Goal: Communication & Community: Answer question/provide support

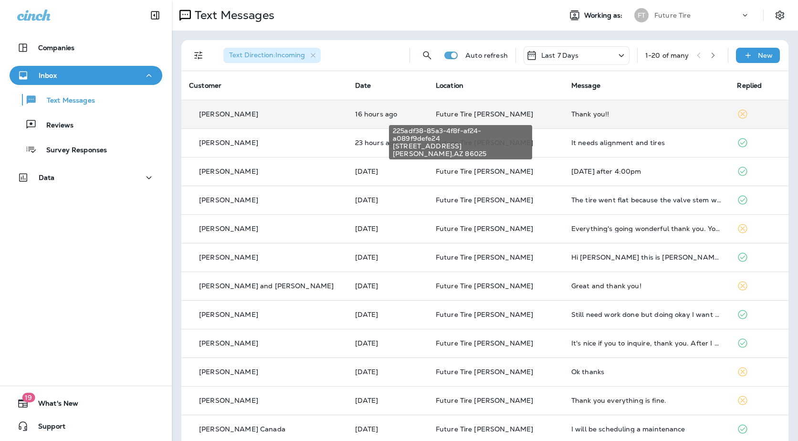
click at [437, 116] on span "Future Tire [PERSON_NAME]" at bounding box center [485, 114] width 98 height 9
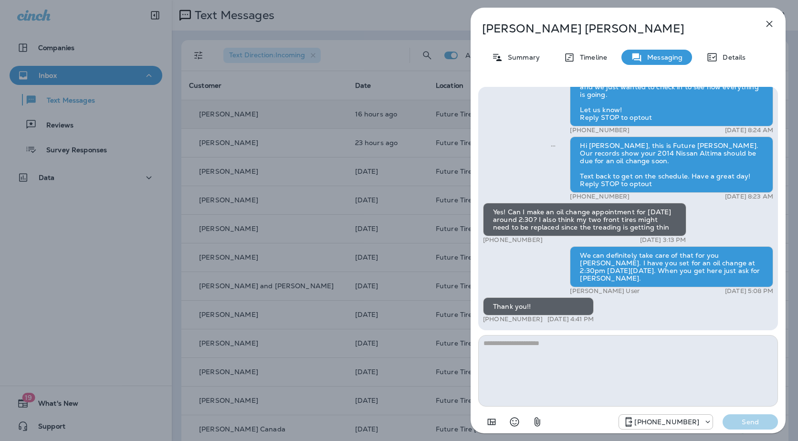
click at [374, 213] on div "Karen Hernandez Summary Timeline Messaging Details Hi Karen, It’s been a couple…" at bounding box center [399, 220] width 798 height 441
